Goal: Information Seeking & Learning: Learn about a topic

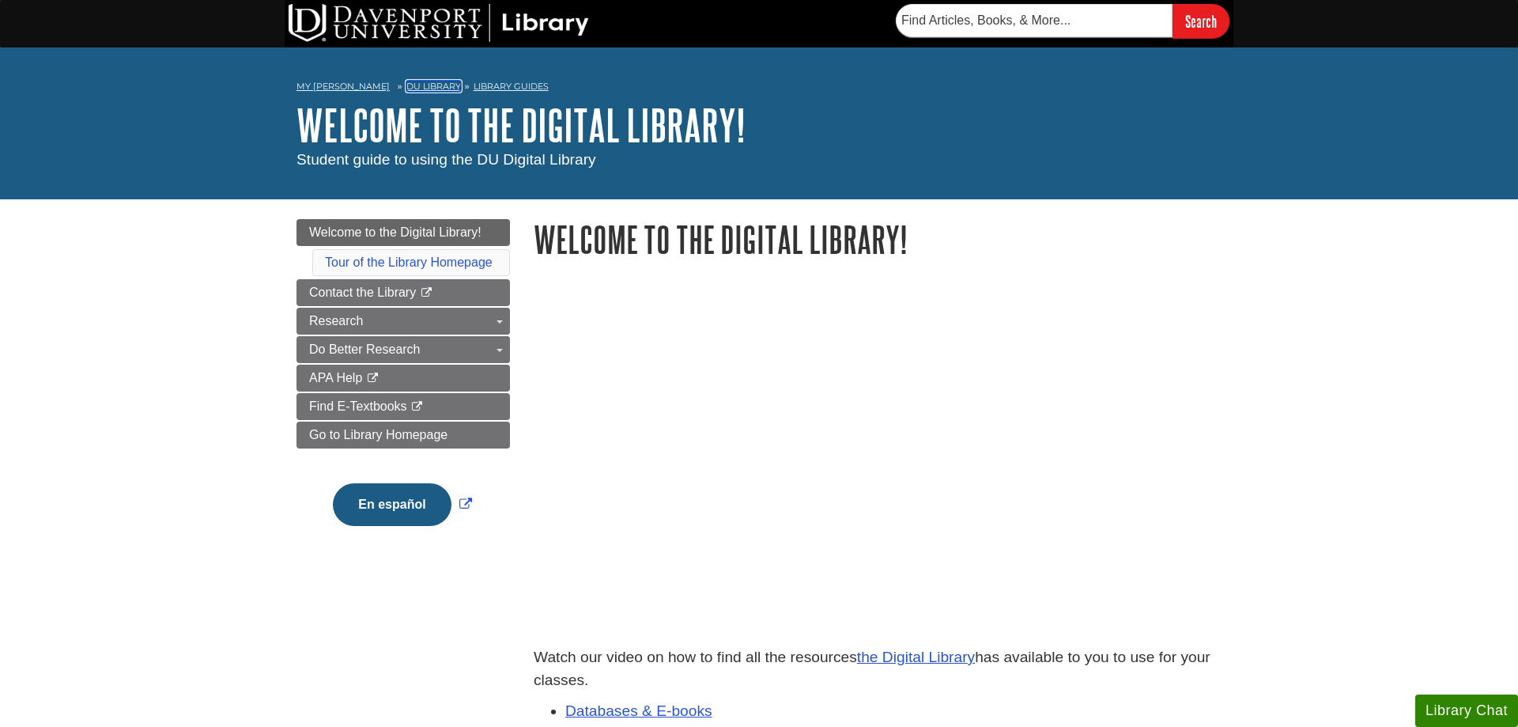
click at [421, 83] on link "DU Library" at bounding box center [433, 86] width 55 height 11
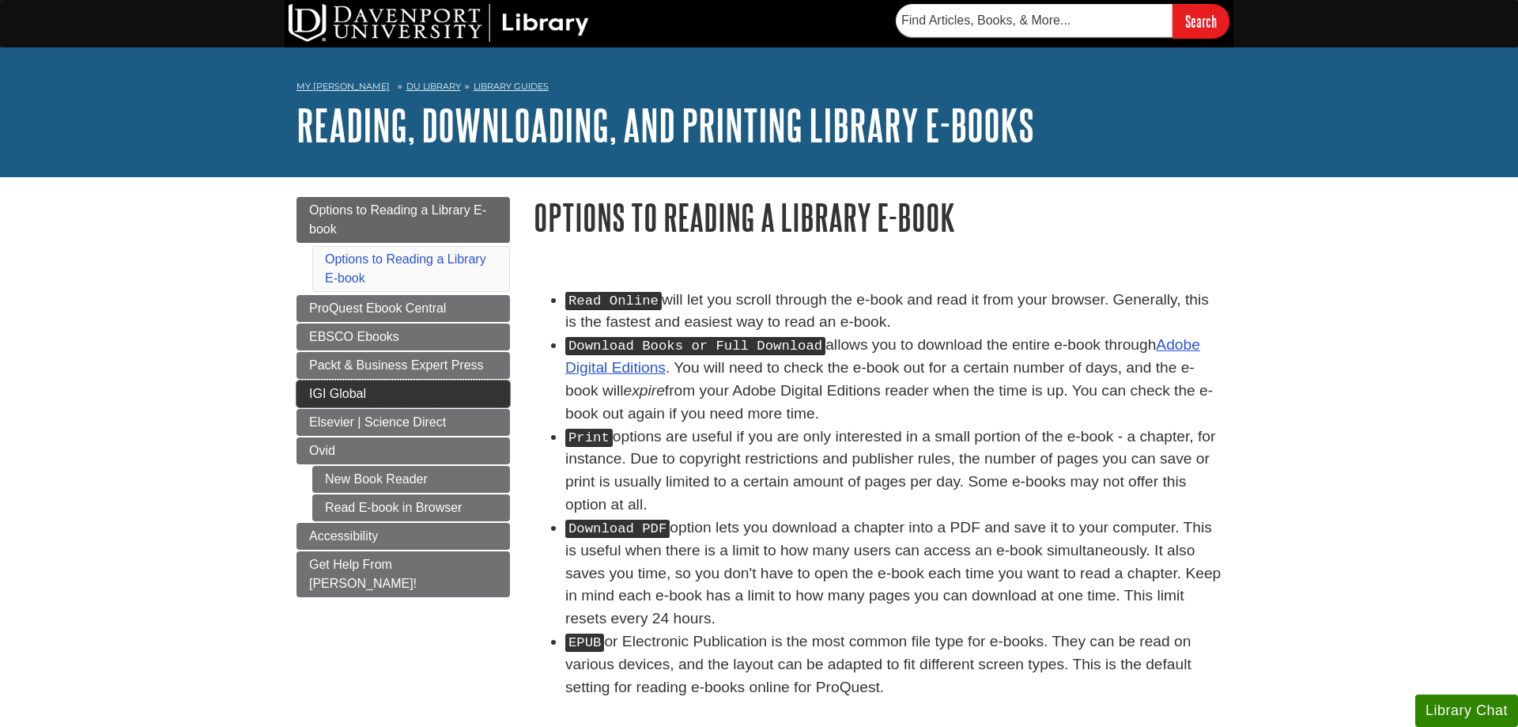
scroll to position [81, 0]
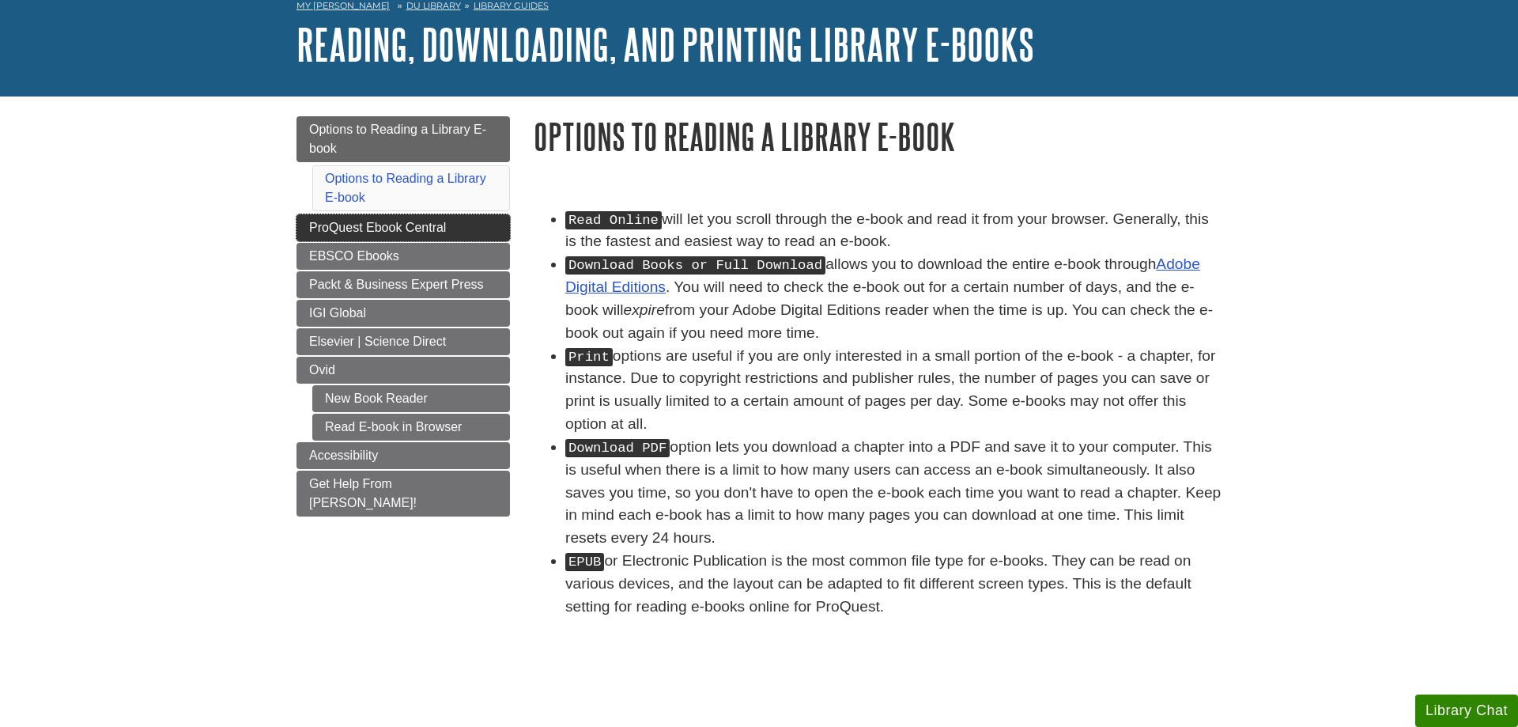
click at [309, 221] on span "ProQuest Ebook Central" at bounding box center [377, 227] width 137 height 13
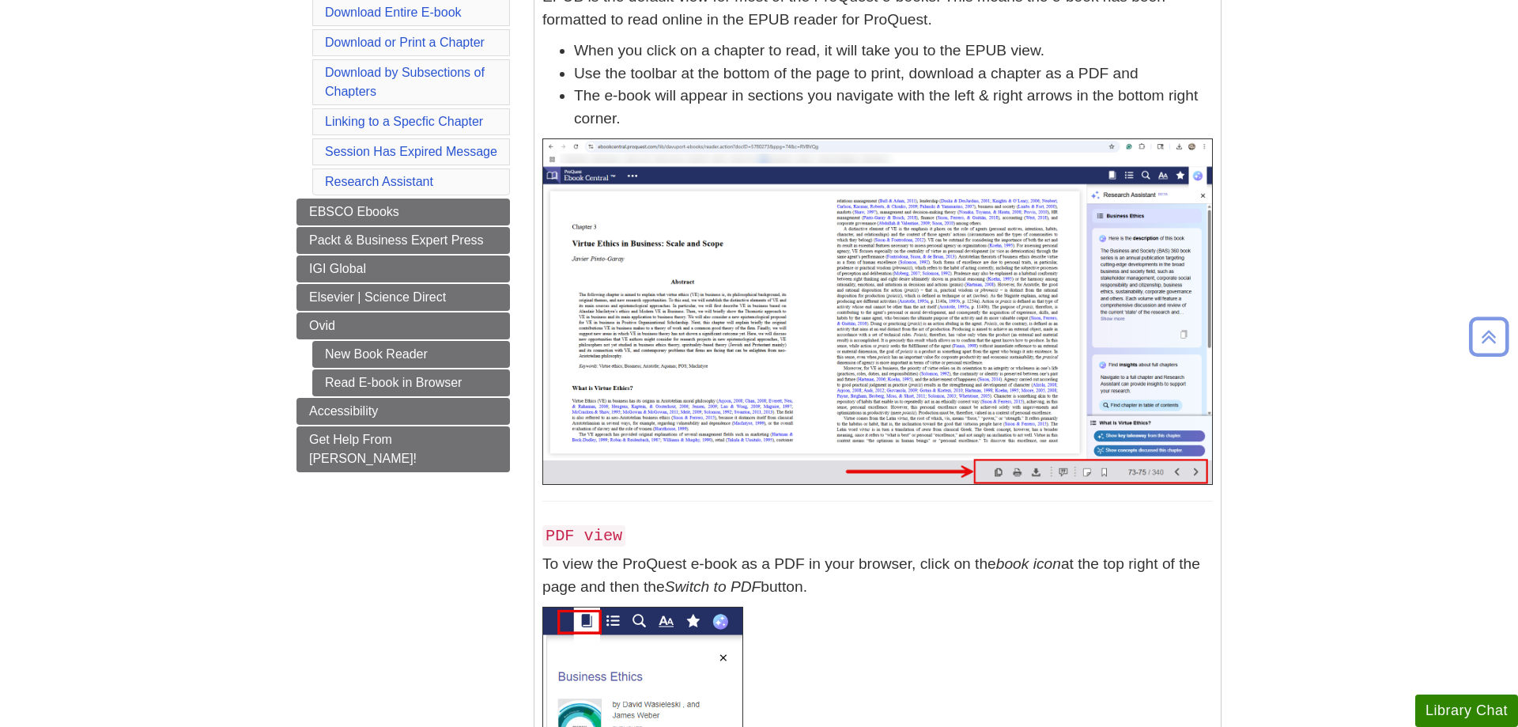
scroll to position [81, 0]
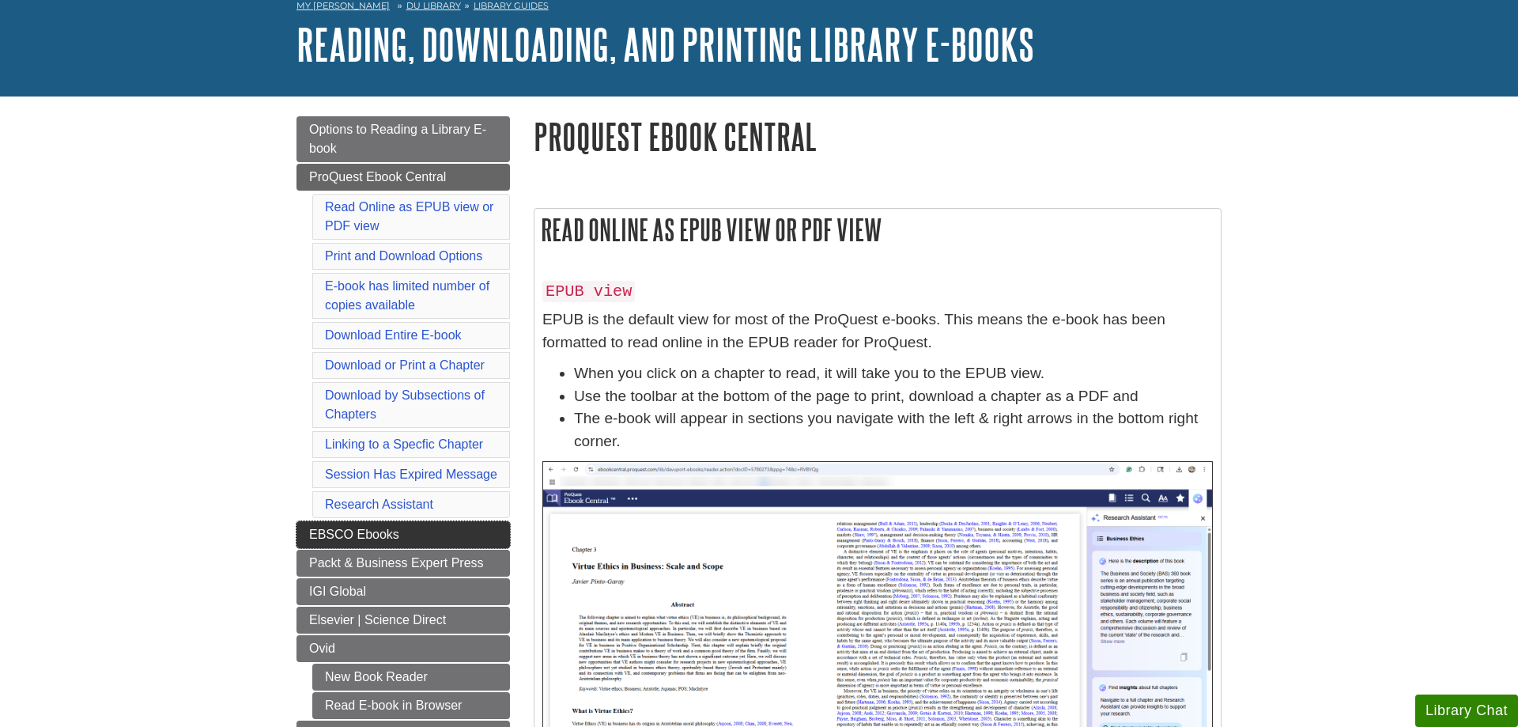
click at [479, 534] on link "EBSCO Ebooks" at bounding box center [402, 534] width 213 height 27
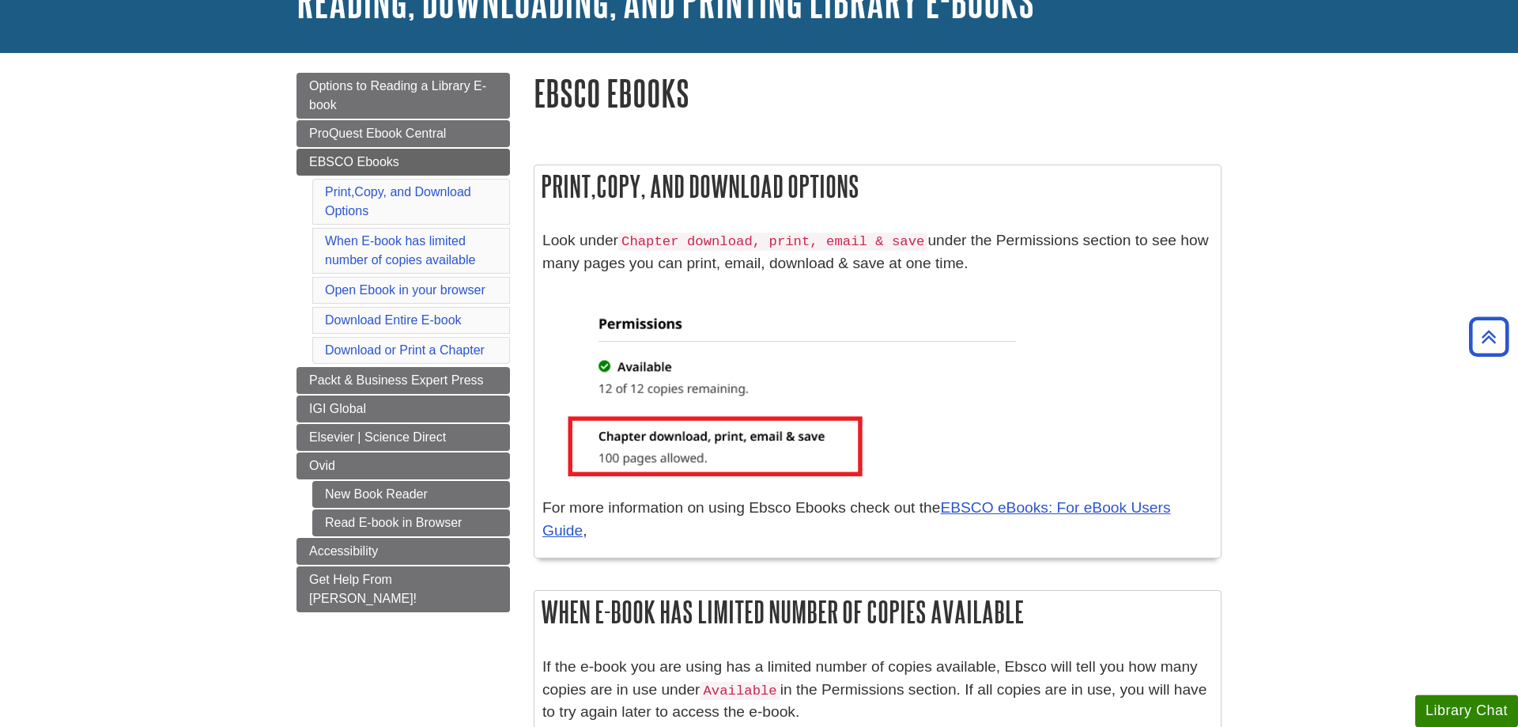
scroll to position [81, 0]
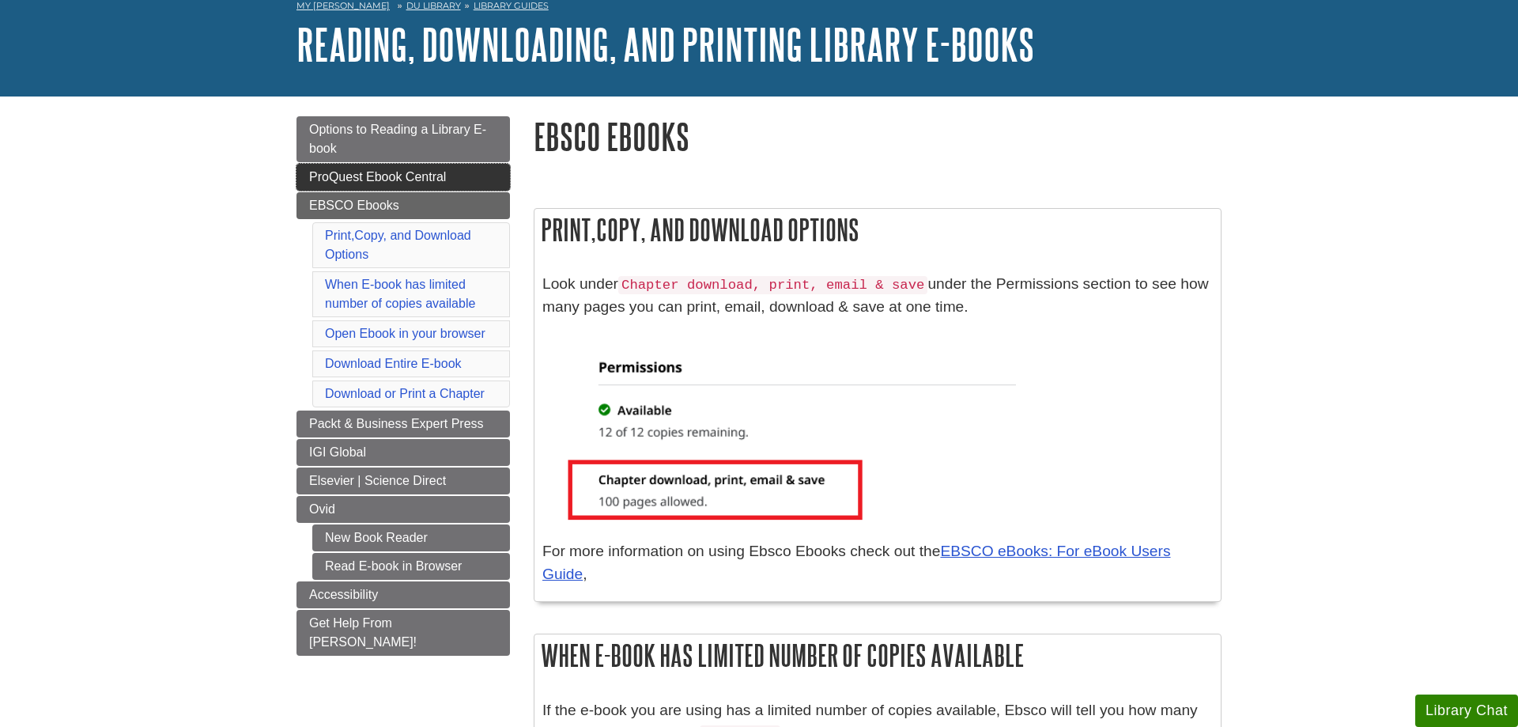
click at [422, 184] on link "ProQuest Ebook Central" at bounding box center [402, 177] width 213 height 27
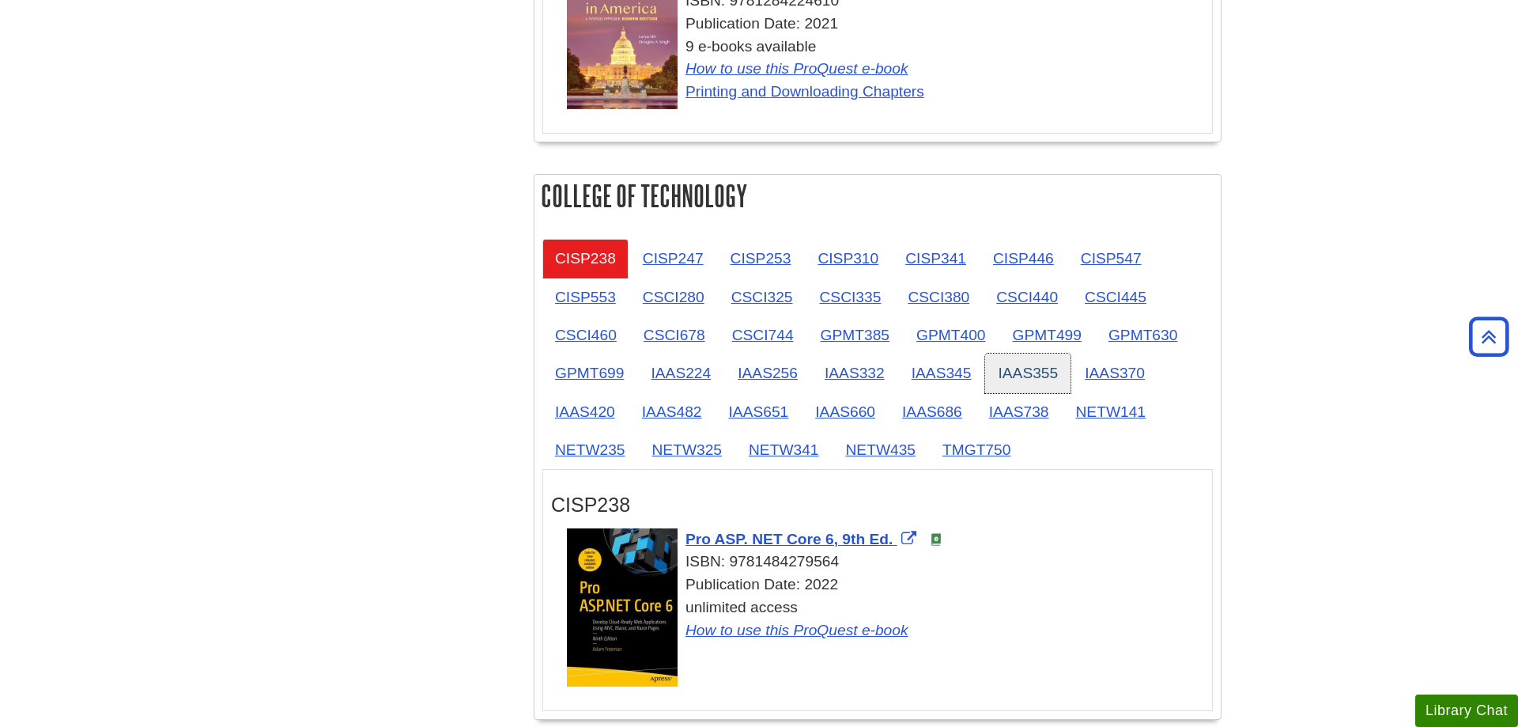
scroll to position [2016, 0]
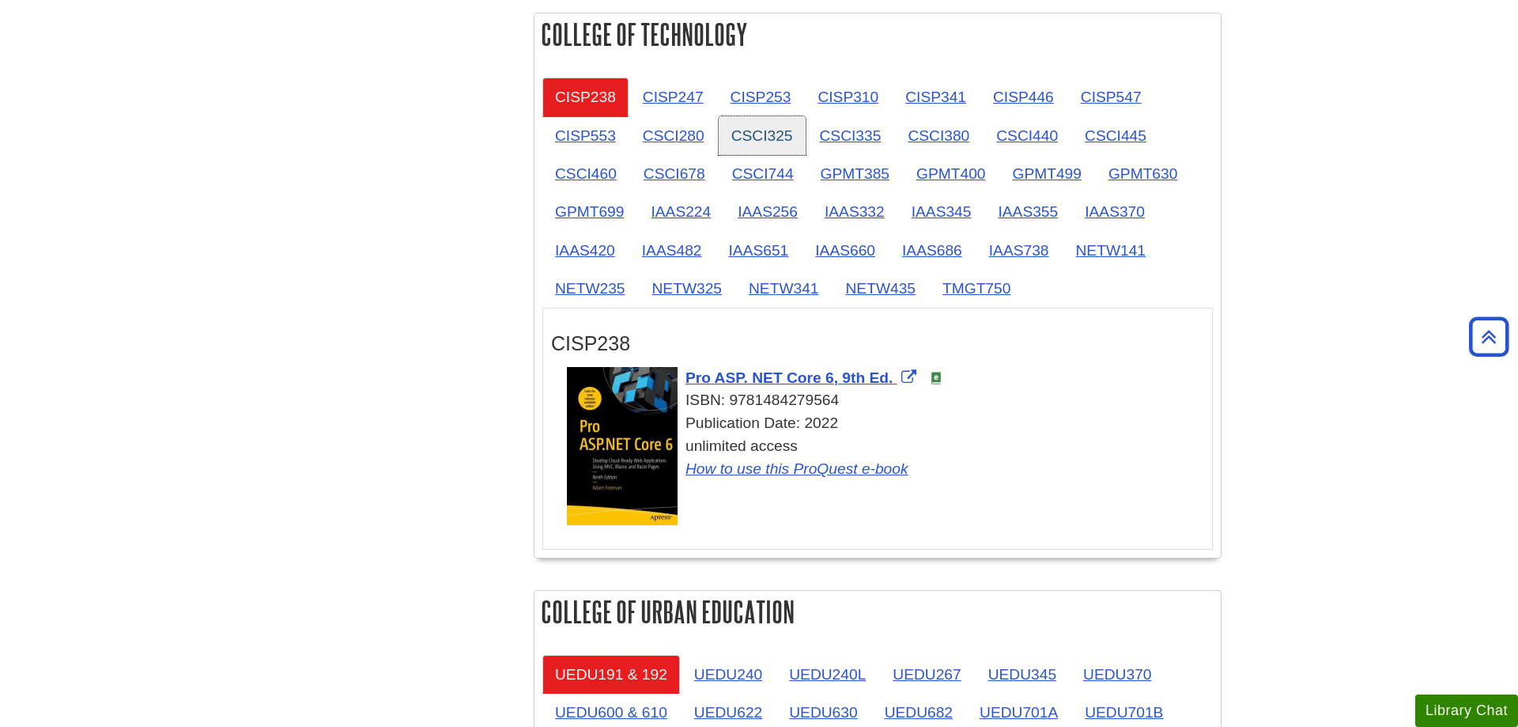
click at [771, 134] on link "CSCI325" at bounding box center [762, 135] width 87 height 39
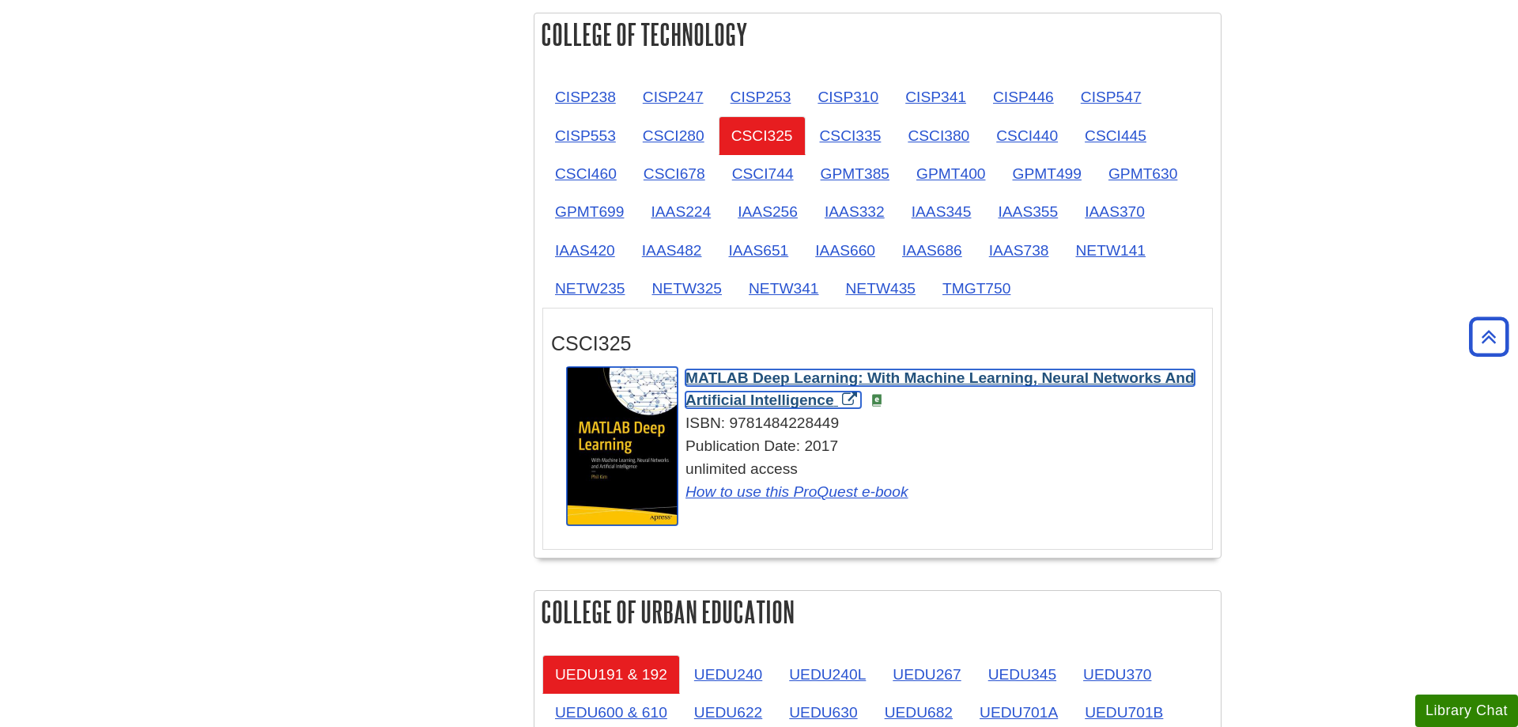
click at [824, 379] on span "MATLAB Deep Learning: With Machine Learning, Neural Networks And Artificial Int…" at bounding box center [939, 389] width 509 height 40
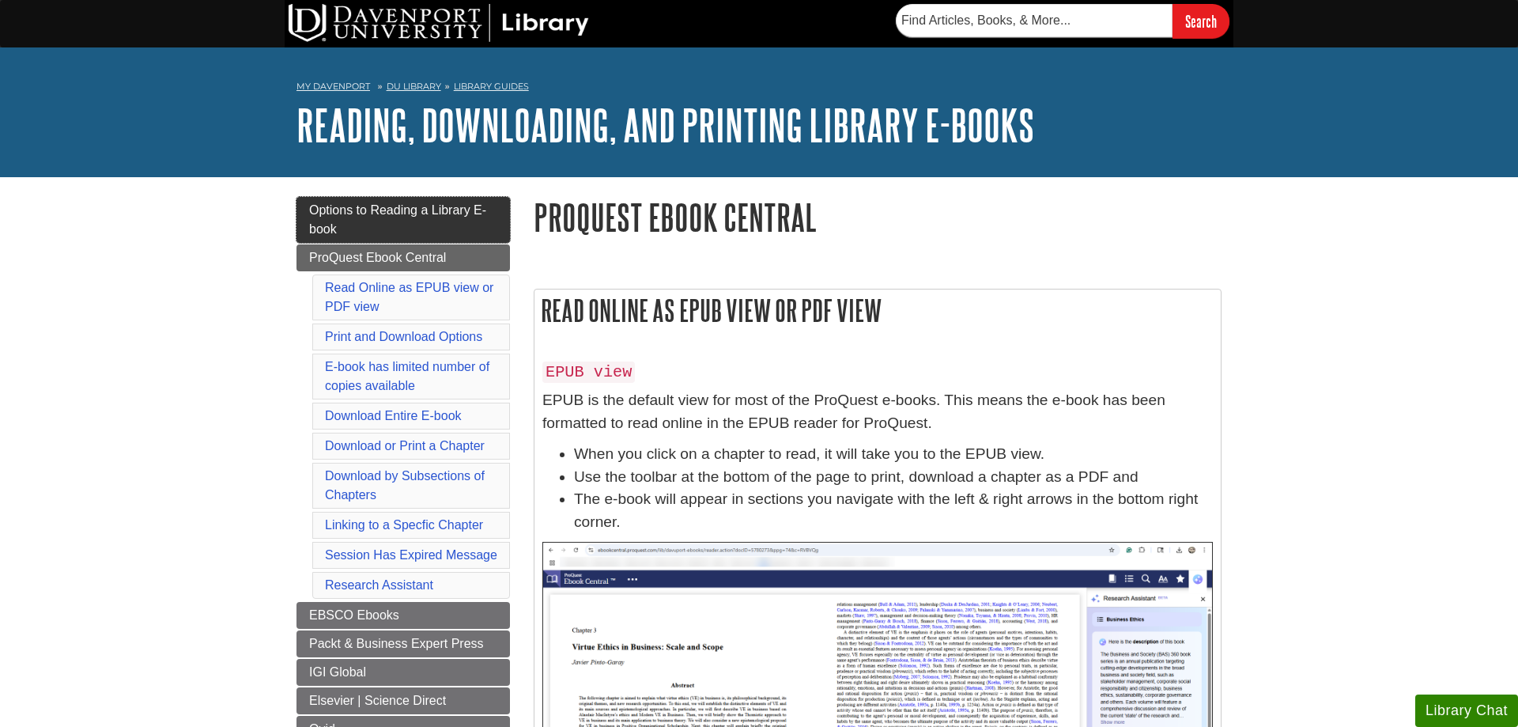
click at [361, 236] on link "Options to Reading a Library E-book" at bounding box center [402, 220] width 213 height 46
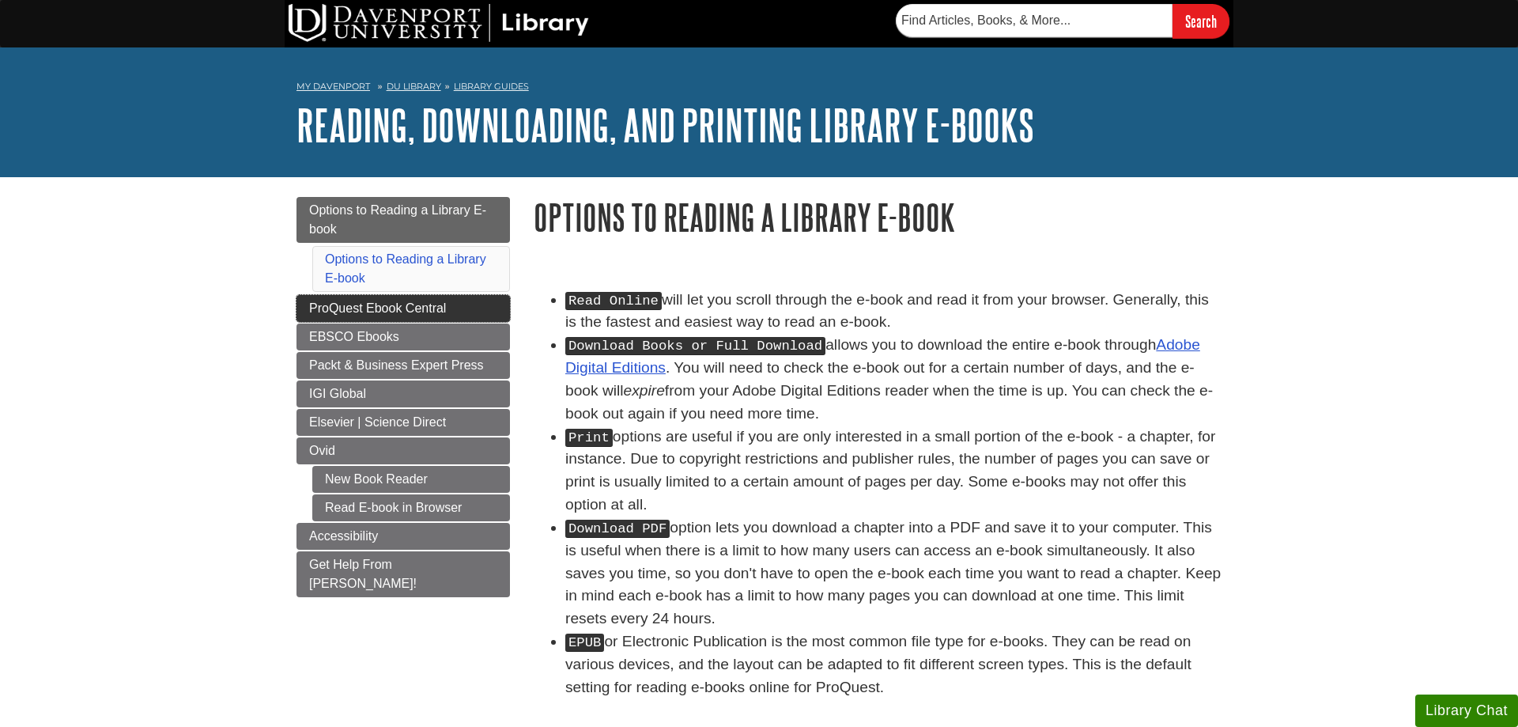
click at [330, 309] on span "ProQuest Ebook Central" at bounding box center [377, 307] width 137 height 13
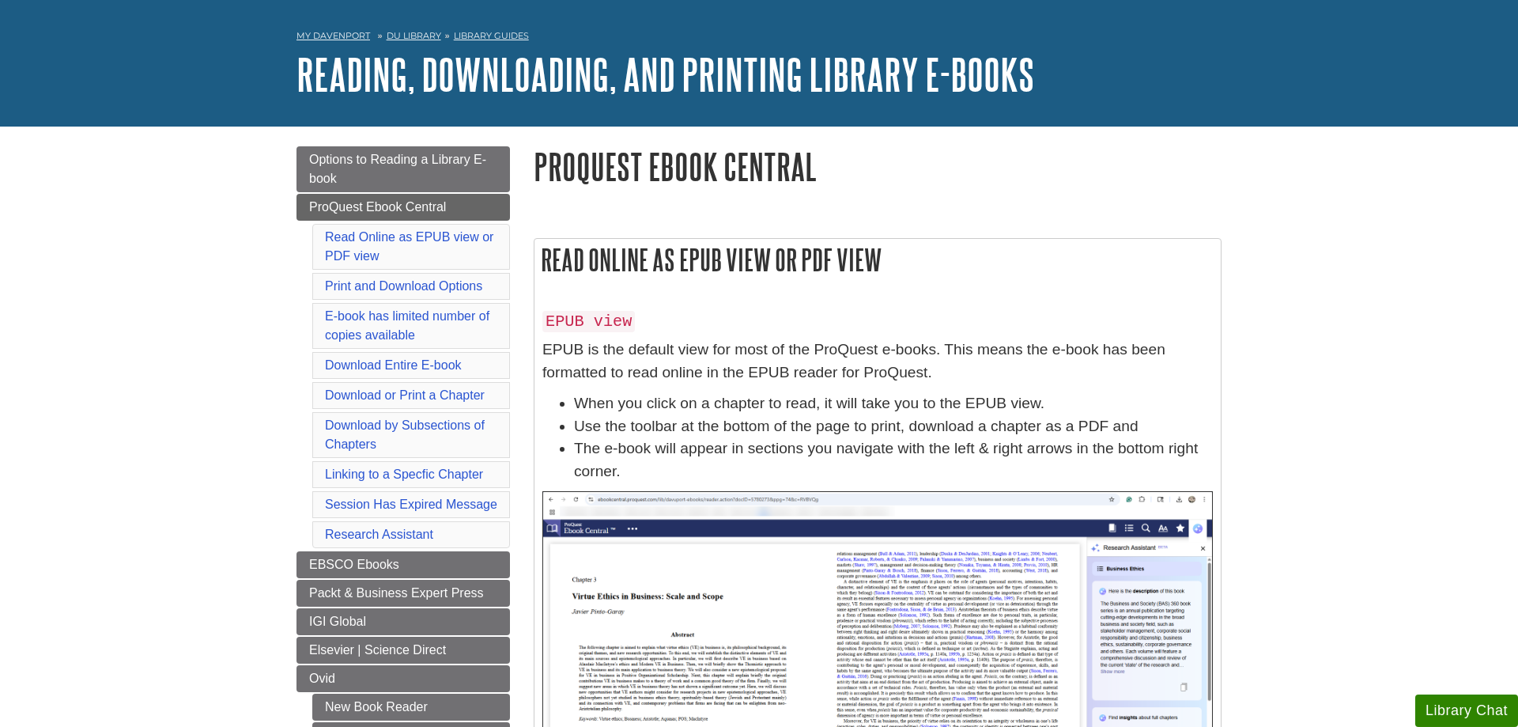
scroll to position [81, 0]
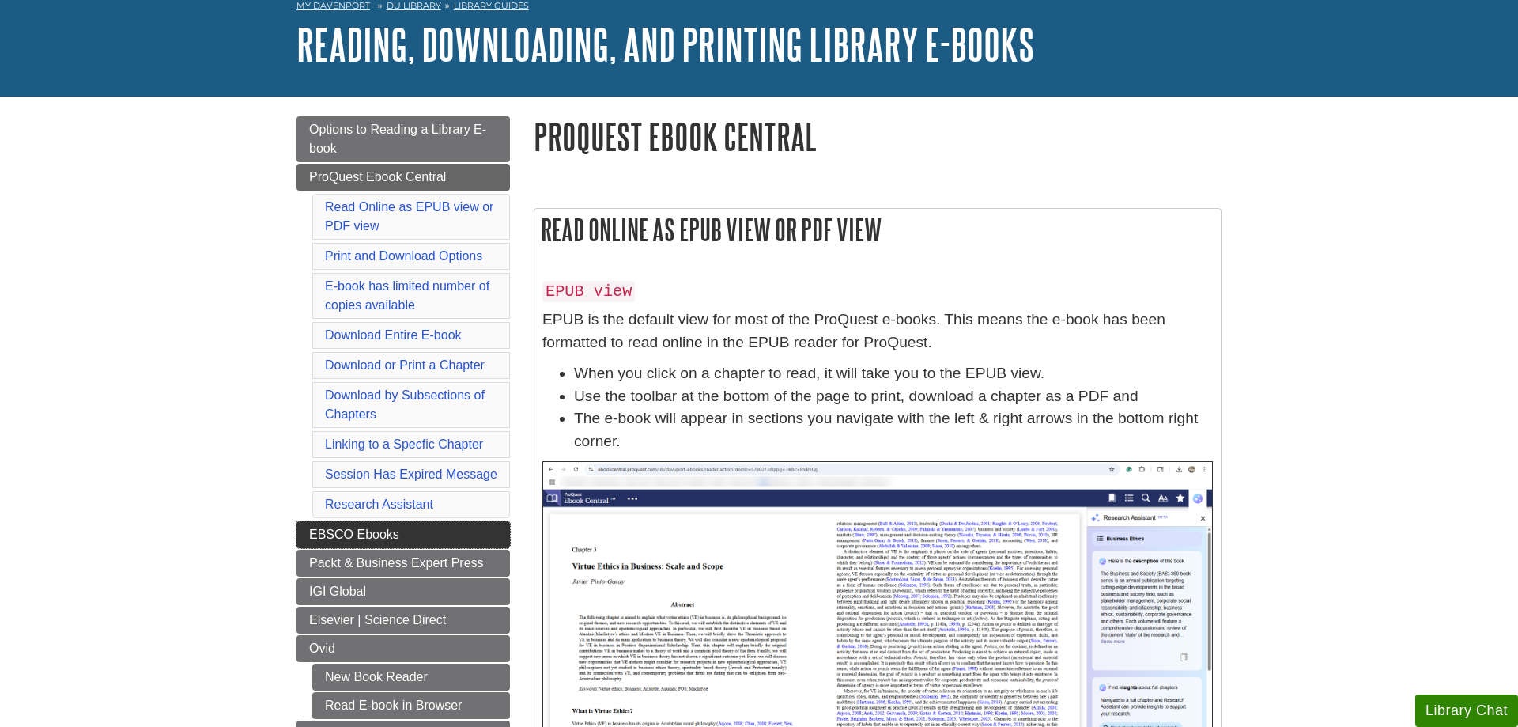
click at [311, 527] on link "EBSCO Ebooks" at bounding box center [402, 534] width 213 height 27
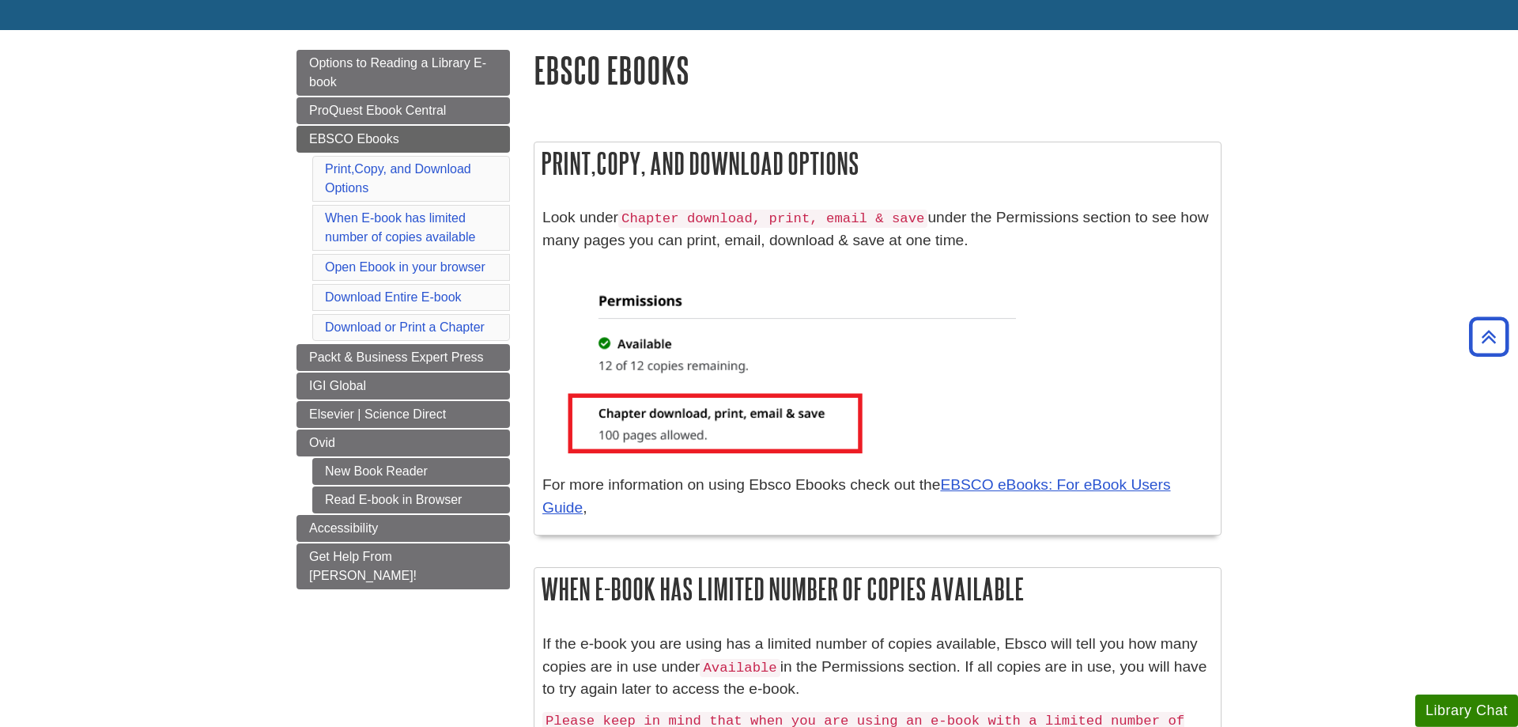
scroll to position [81, 0]
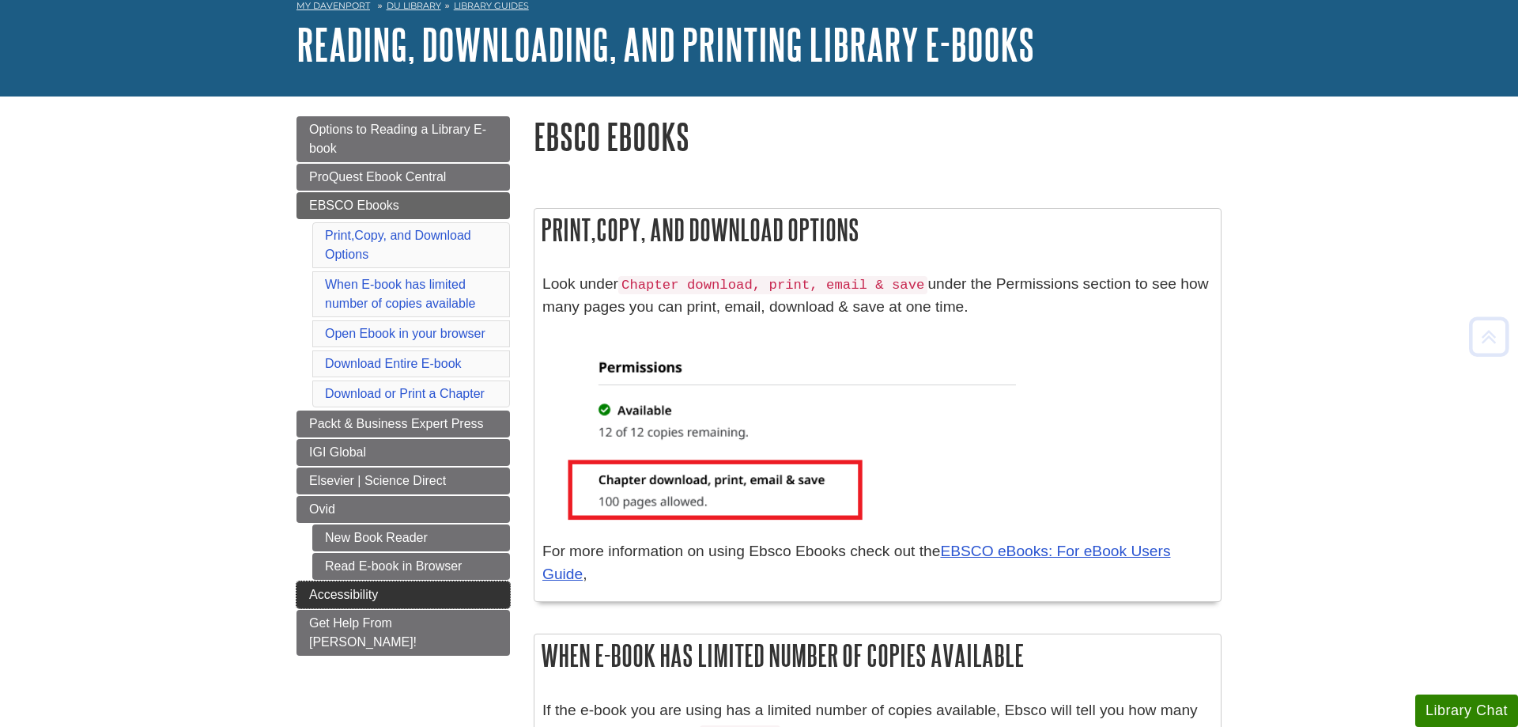
click at [313, 597] on span "Accessibility" at bounding box center [343, 593] width 69 height 13
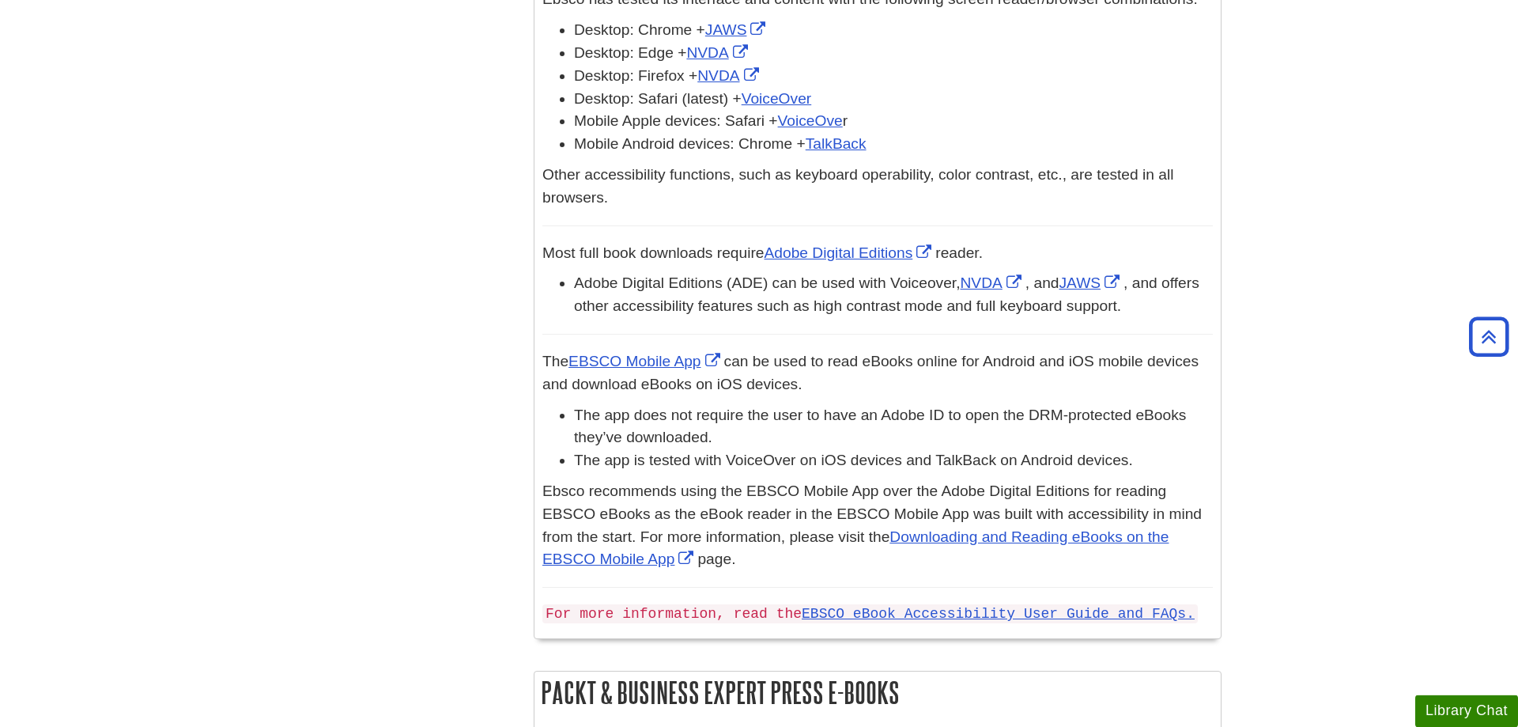
scroll to position [806, 0]
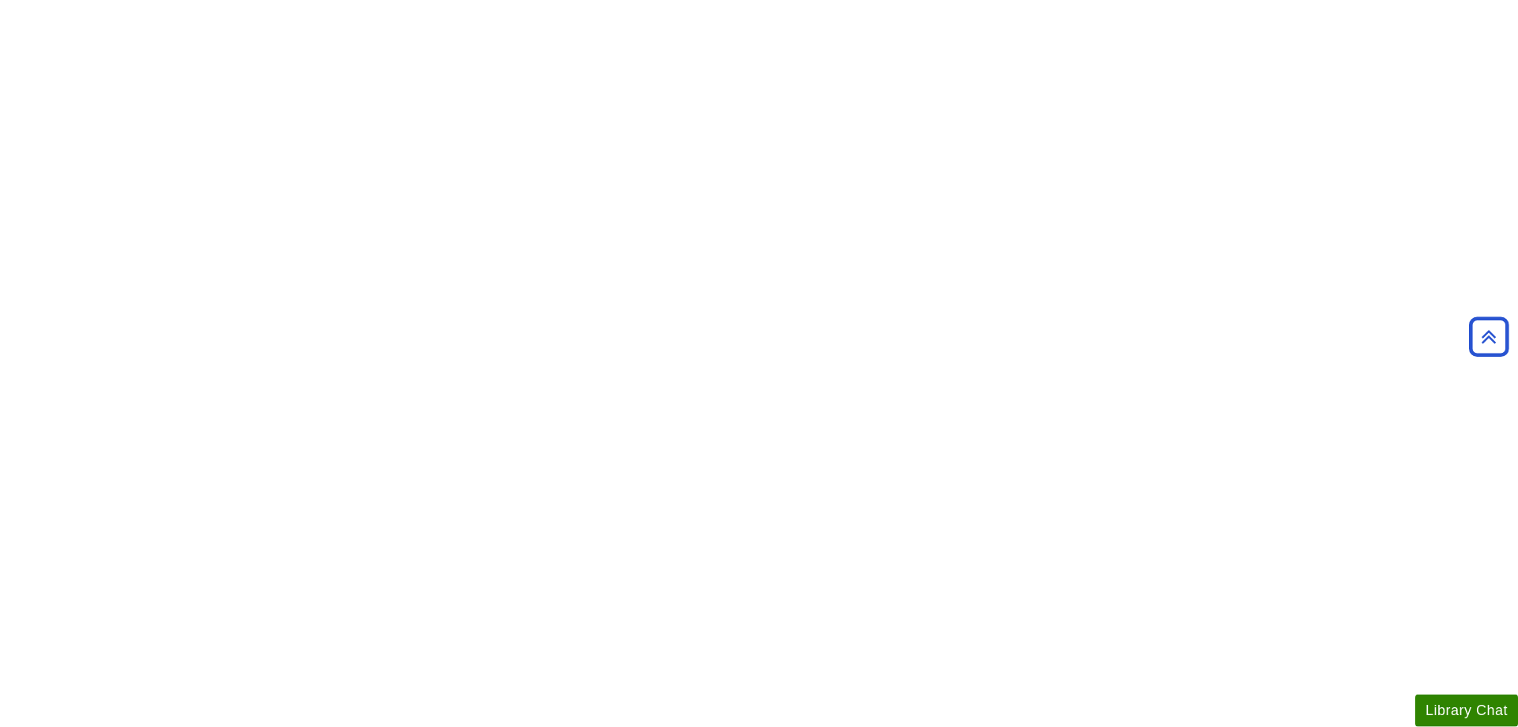
scroll to position [1129, 0]
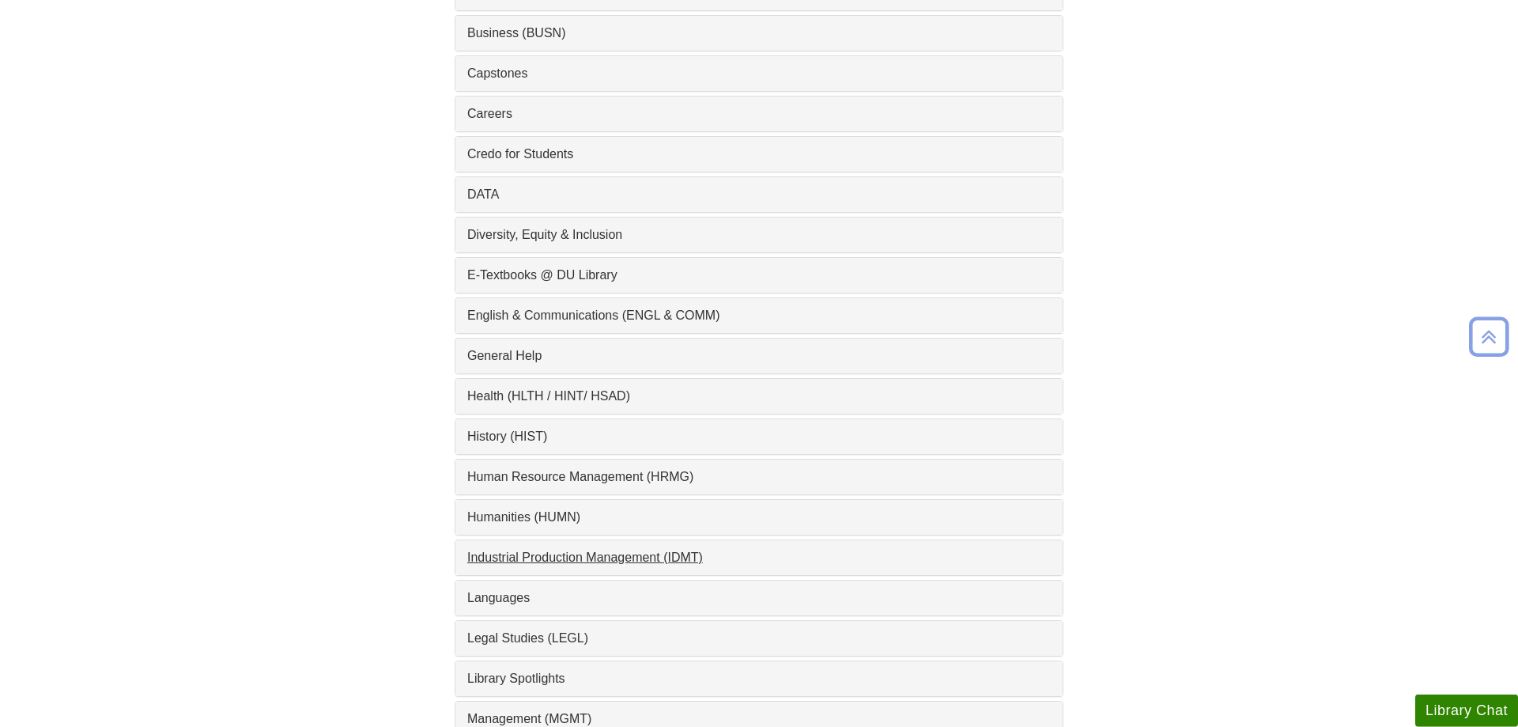
scroll to position [887, 0]
